Goal: Task Accomplishment & Management: Use online tool/utility

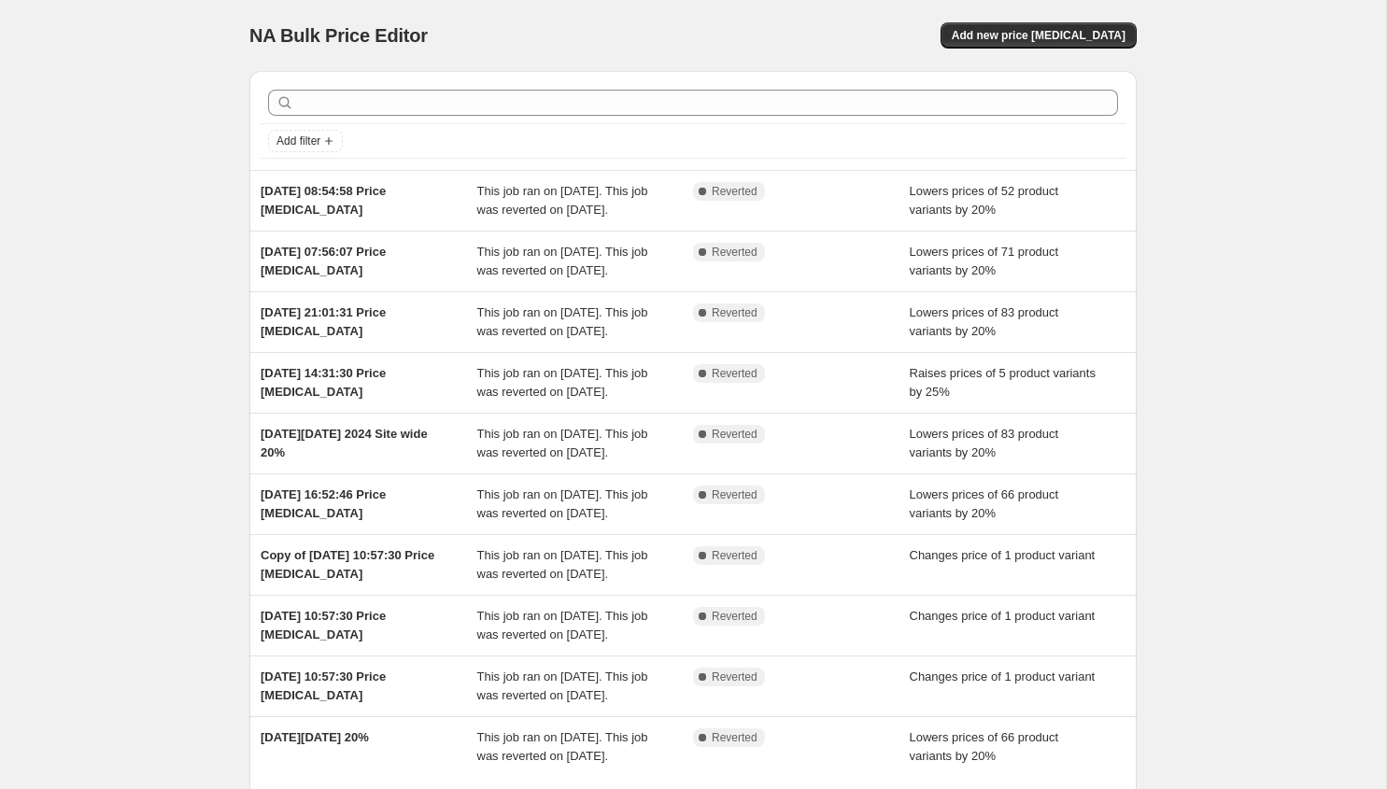
scroll to position [21, 0]
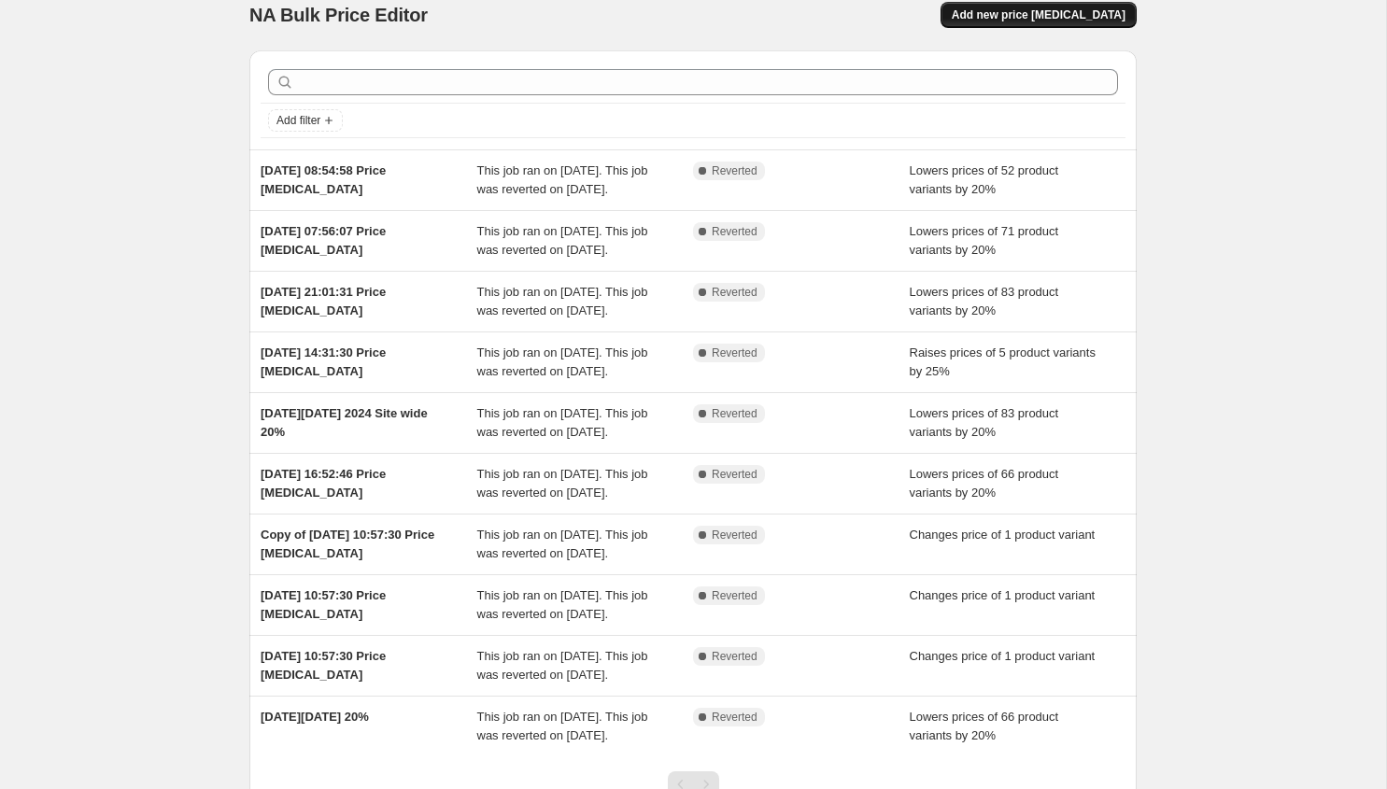
click at [1060, 15] on span "Add new price [MEDICAL_DATA]" at bounding box center [1039, 14] width 174 height 15
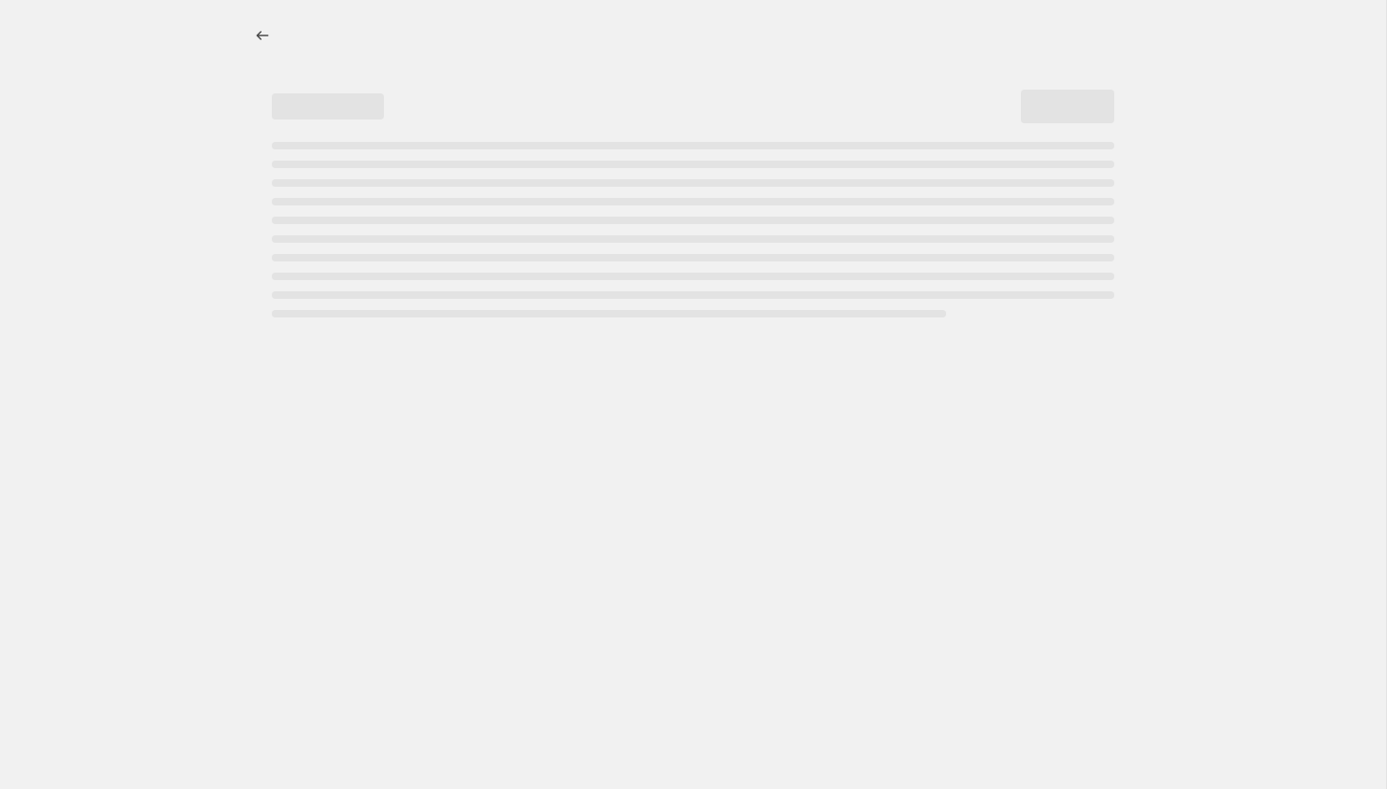
select select "percentage"
